Goal: Find contact information: Find contact information

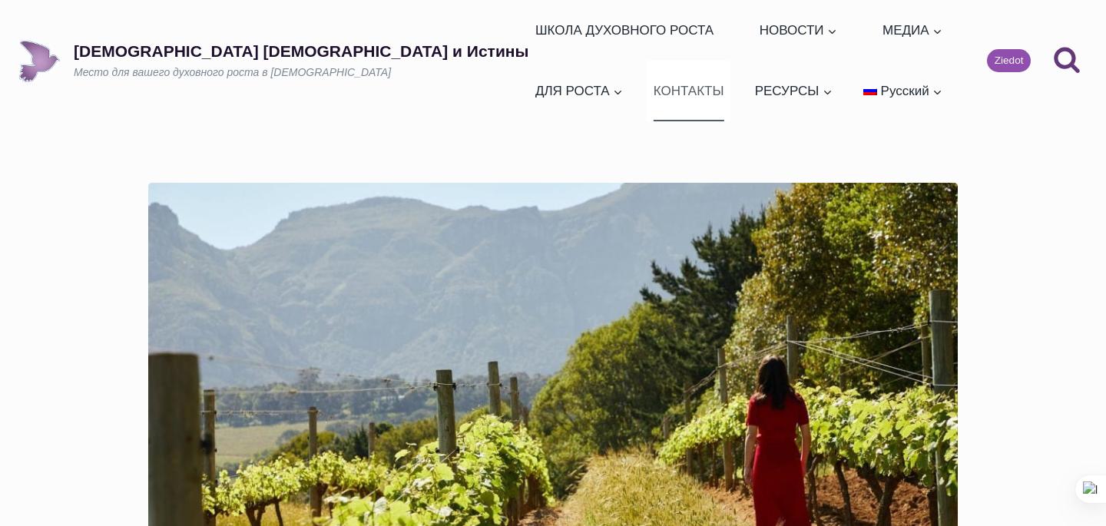
click at [730, 61] on link "КОНТАКТЫ" at bounding box center [689, 91] width 84 height 61
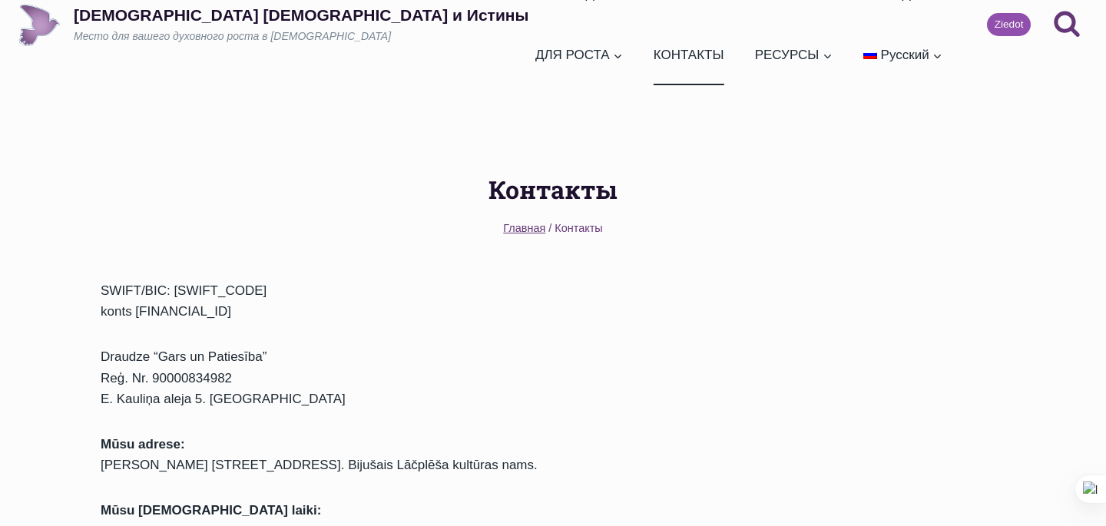
scroll to position [35, 0]
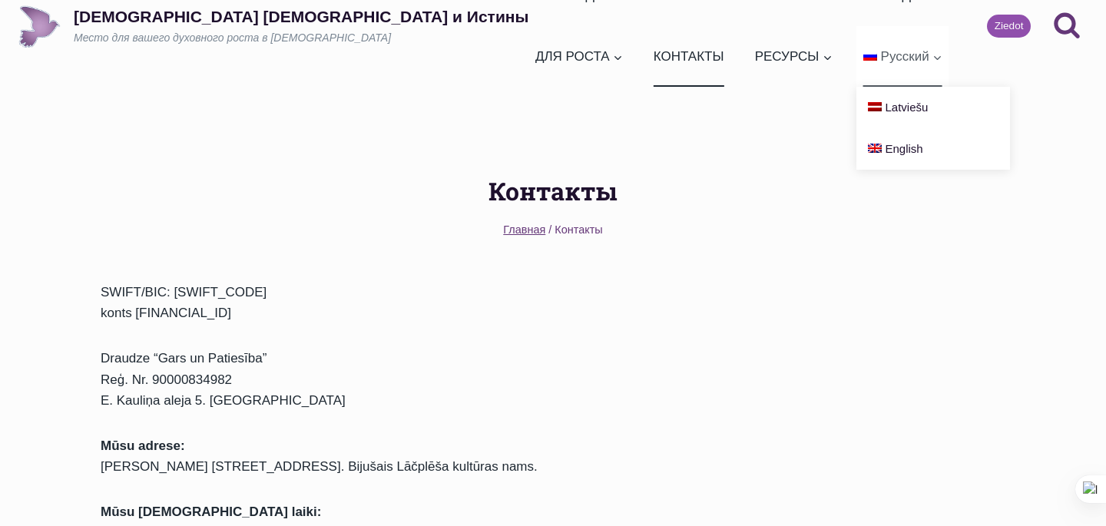
click at [932, 53] on icon "Развернуть" at bounding box center [938, 58] width 12 height 12
